Goal: Information Seeking & Learning: Compare options

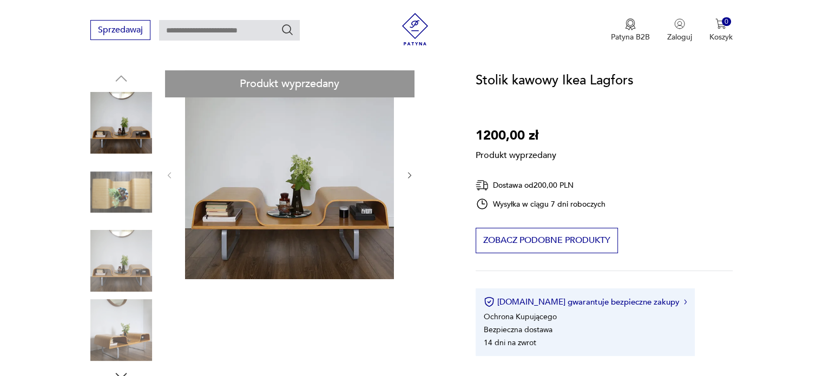
click at [215, 30] on input "text" at bounding box center [229, 30] width 141 height 21
click at [419, 26] on img at bounding box center [415, 29] width 32 height 32
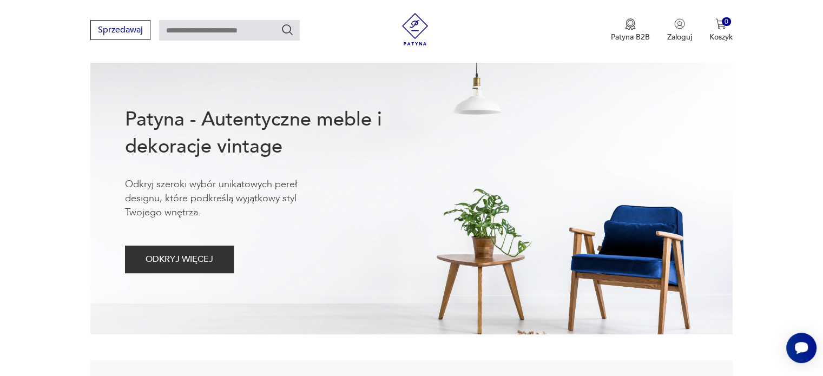
click at [195, 30] on input "text" at bounding box center [229, 30] width 141 height 21
type input "********"
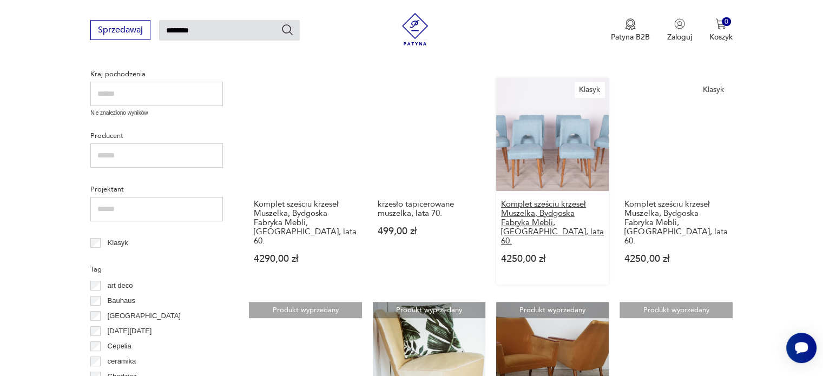
scroll to position [363, 0]
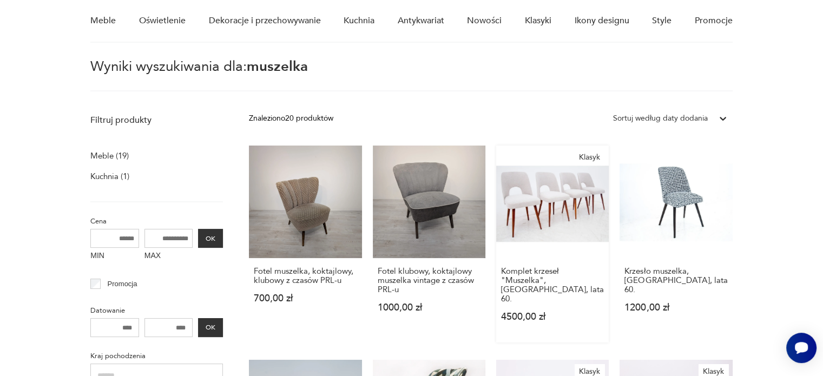
click at [525, 210] on link "Klasyk Komplet krzeseł "Muszelka", Polska, lata 60. 4500,00 zł" at bounding box center [552, 244] width 113 height 197
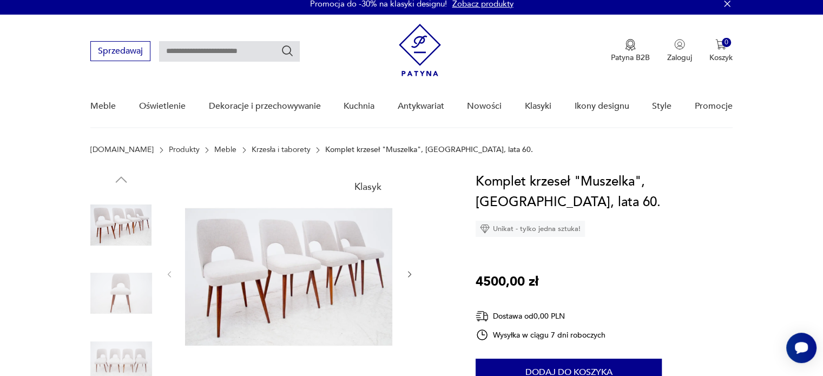
scroll to position [108, 0]
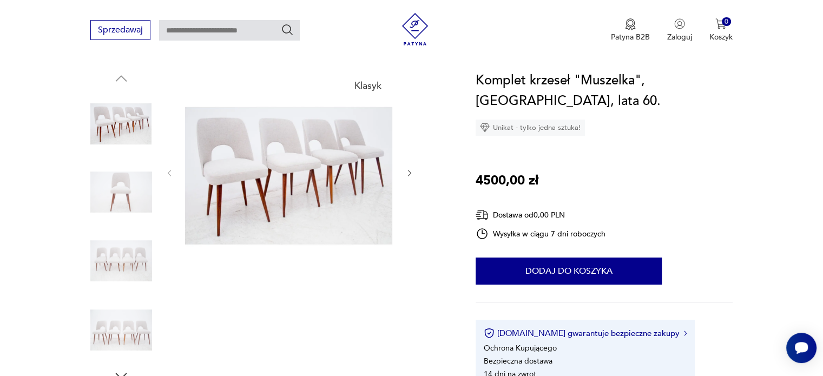
click at [301, 186] on img at bounding box center [289, 171] width 209 height 203
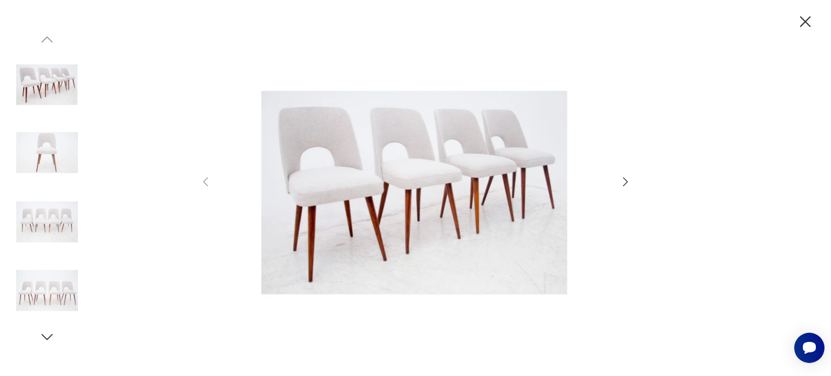
click at [626, 181] on icon "button" at bounding box center [625, 181] width 5 height 9
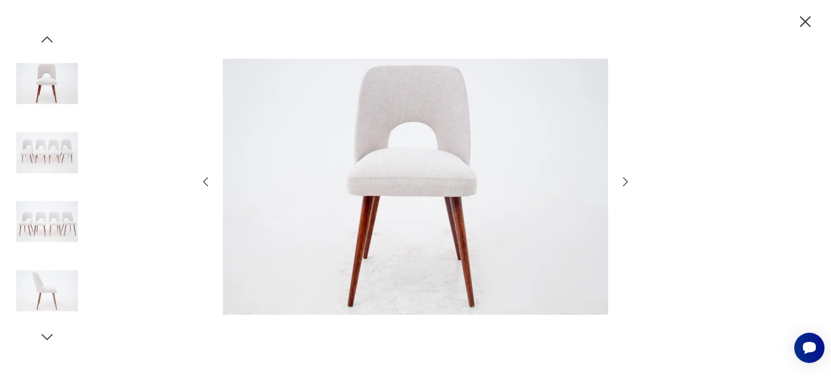
click at [626, 181] on icon "button" at bounding box center [625, 181] width 5 height 9
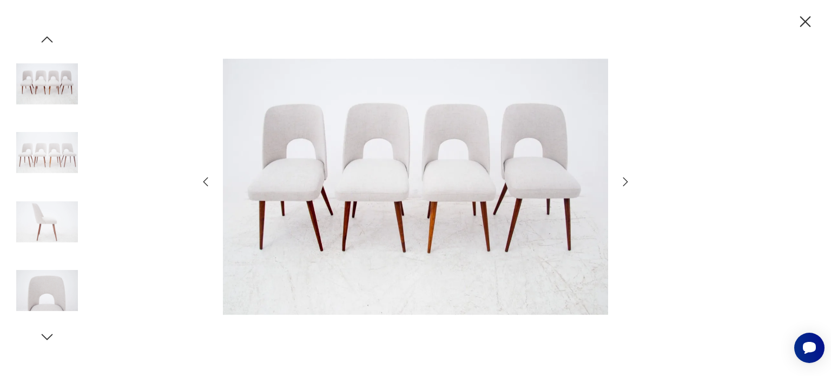
click at [626, 181] on icon "button" at bounding box center [625, 181] width 5 height 9
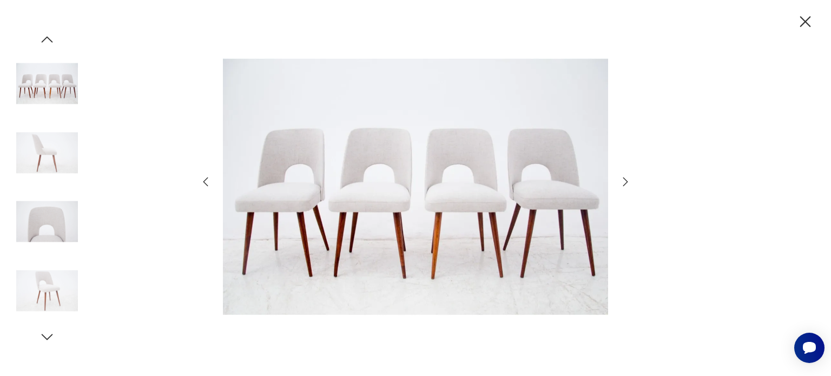
click at [626, 181] on icon "button" at bounding box center [625, 181] width 5 height 9
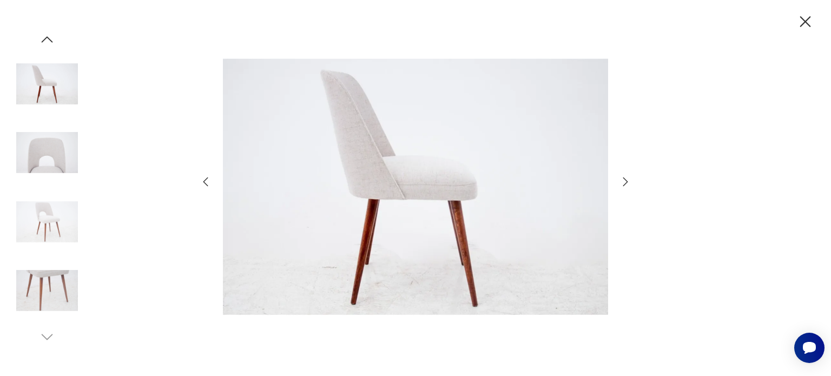
click at [626, 181] on icon "button" at bounding box center [625, 181] width 13 height 13
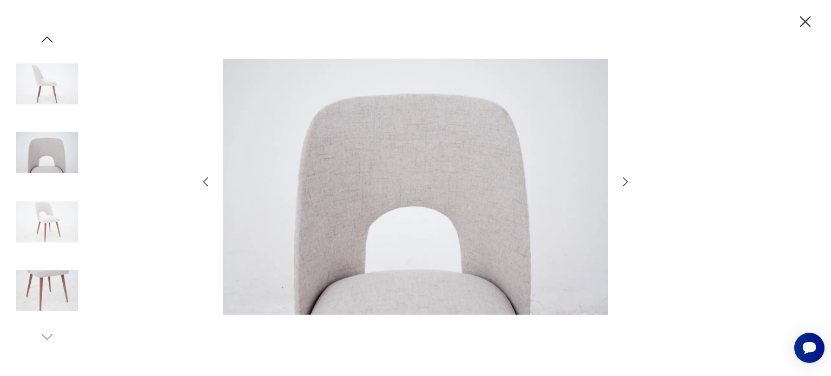
click at [626, 181] on icon "button" at bounding box center [625, 181] width 13 height 13
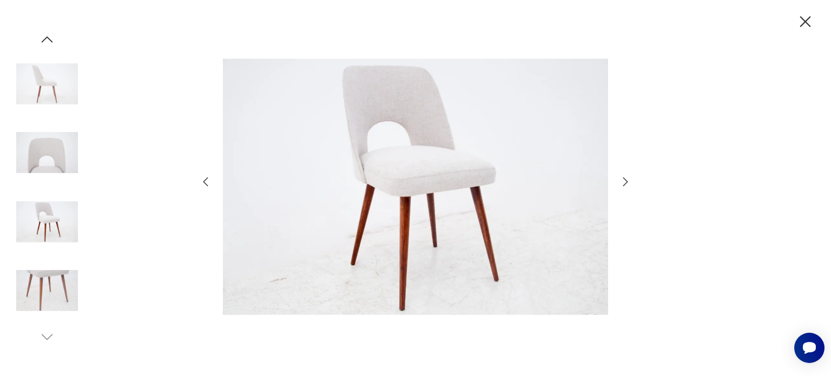
click at [626, 181] on icon "button" at bounding box center [625, 181] width 13 height 13
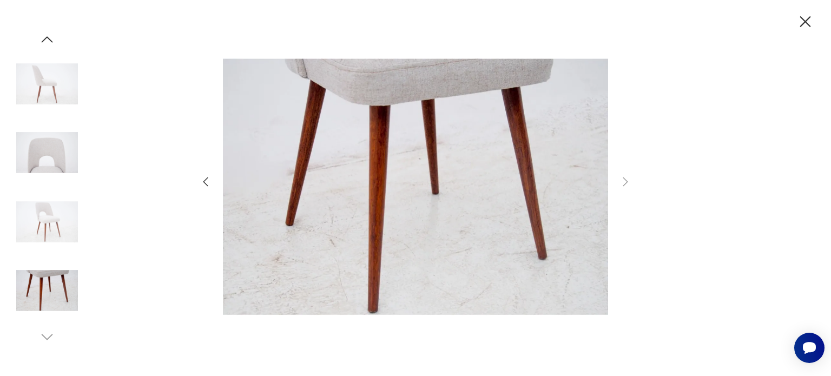
click at [806, 25] on icon "button" at bounding box center [805, 21] width 19 height 19
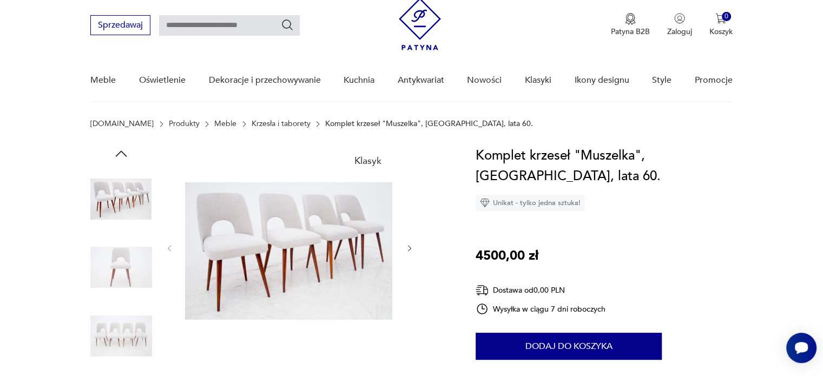
scroll to position [0, 0]
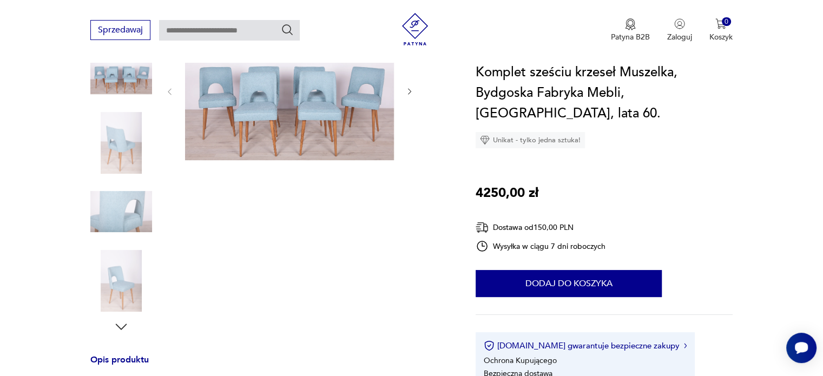
scroll to position [108, 0]
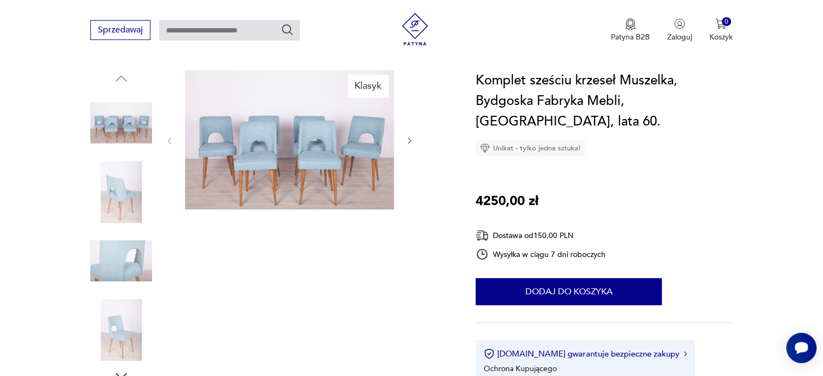
click at [275, 164] on img at bounding box center [289, 139] width 209 height 139
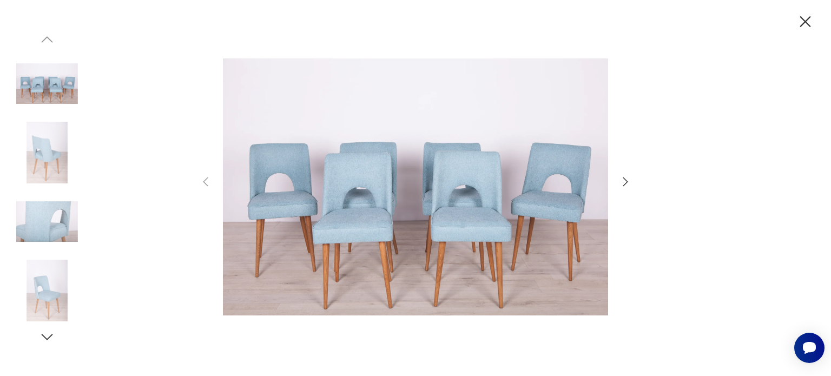
click at [624, 183] on icon "button" at bounding box center [625, 181] width 13 height 13
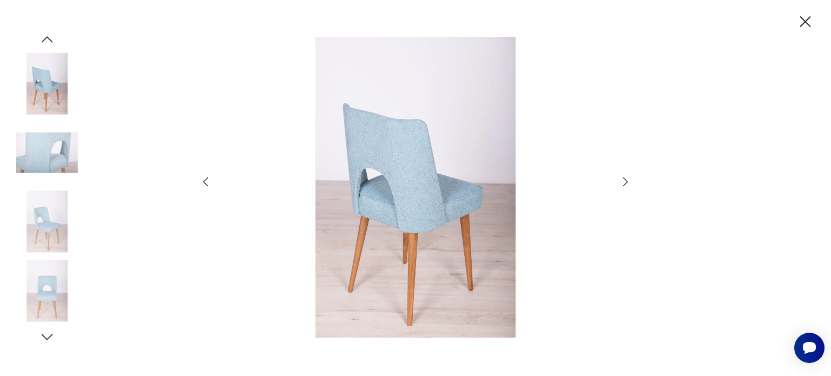
click at [624, 183] on icon "button" at bounding box center [625, 181] width 13 height 13
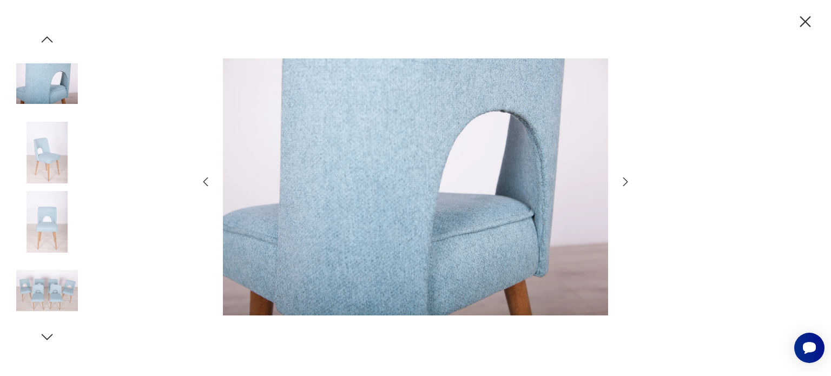
click at [624, 183] on icon "button" at bounding box center [625, 181] width 13 height 13
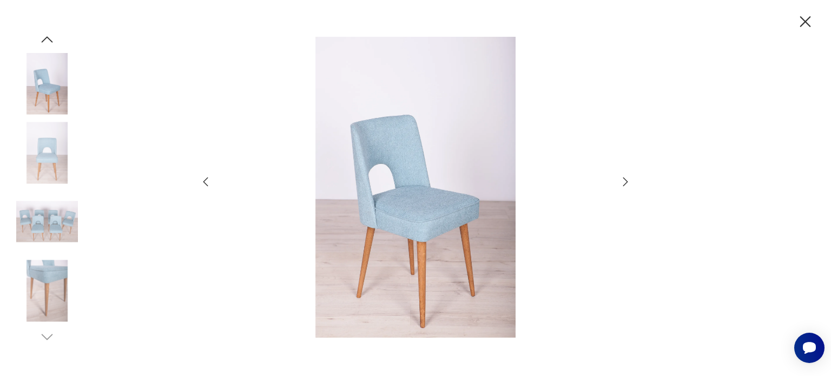
click at [624, 183] on icon "button" at bounding box center [625, 181] width 13 height 13
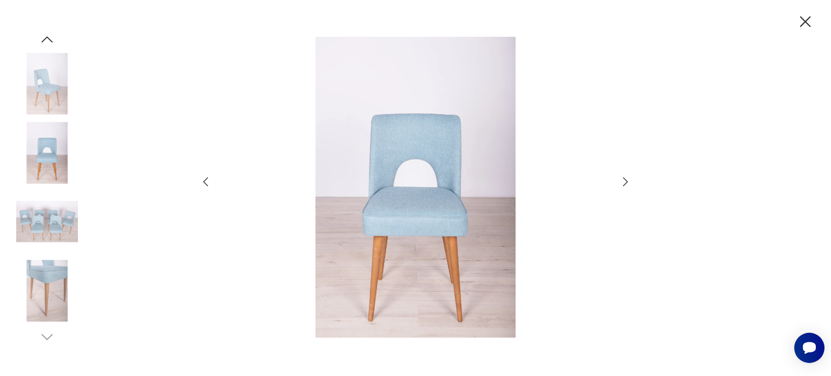
click at [624, 183] on icon "button" at bounding box center [625, 181] width 13 height 13
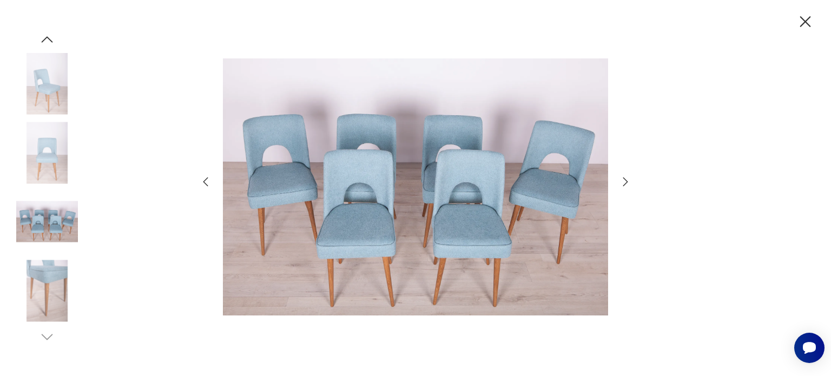
click at [624, 183] on icon "button" at bounding box center [625, 181] width 13 height 13
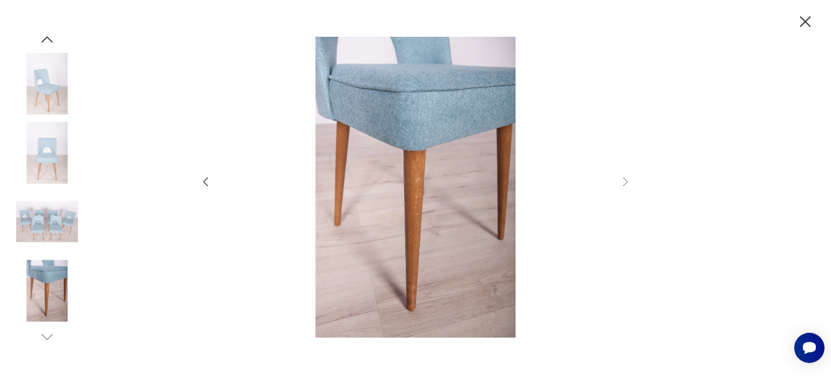
click at [807, 27] on icon "button" at bounding box center [805, 21] width 19 height 19
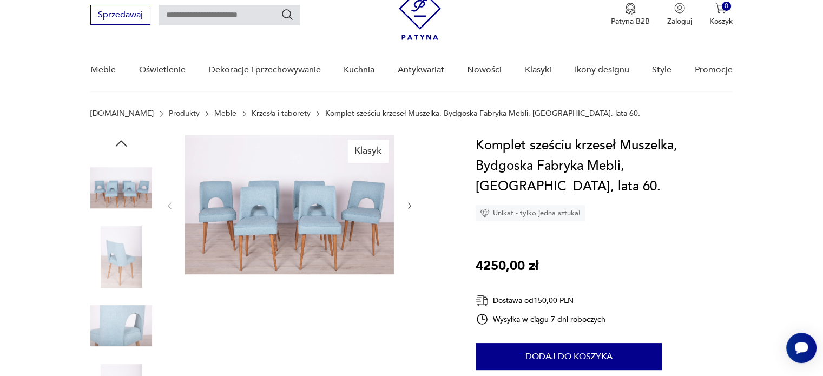
scroll to position [0, 0]
